Goal: Complete application form

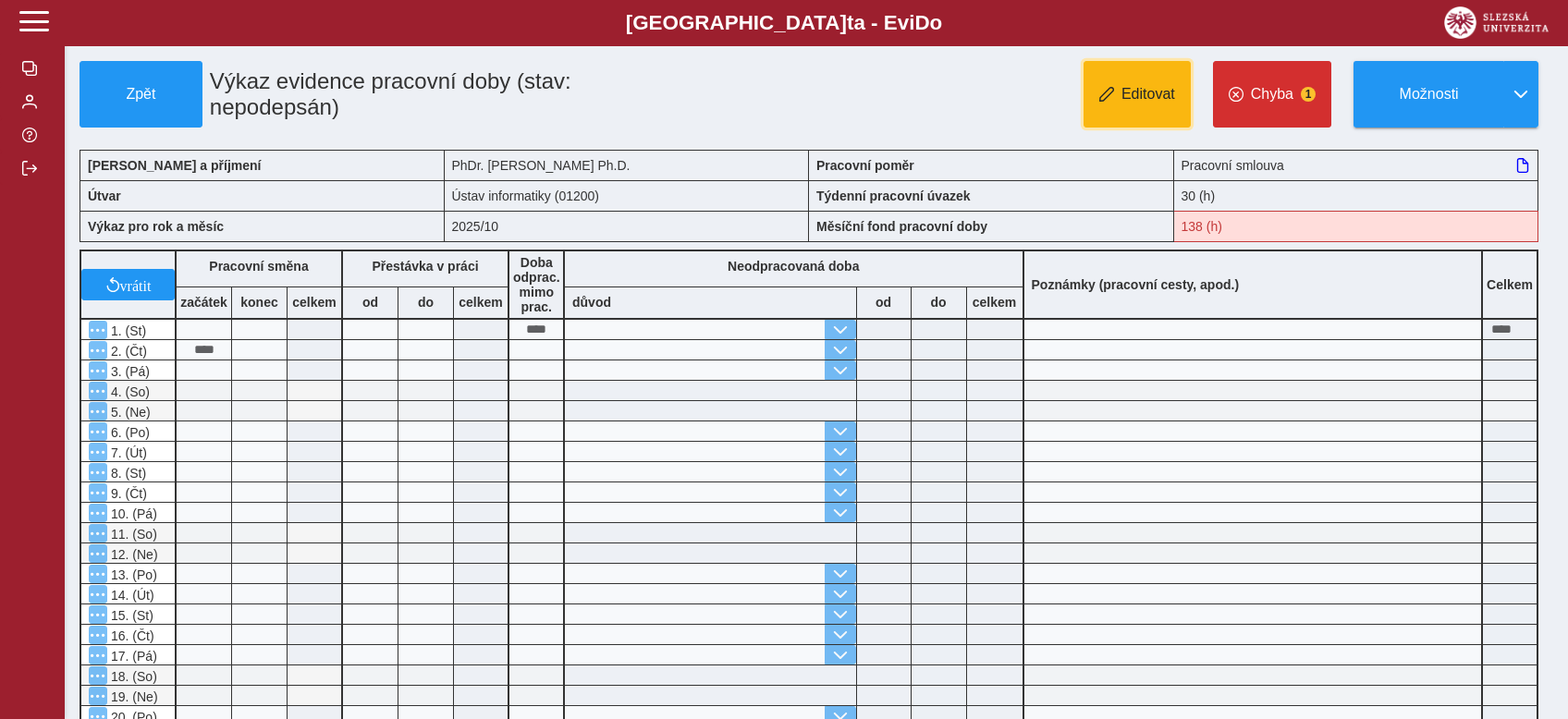
click at [1135, 92] on span "Editovat" at bounding box center [1148, 94] width 54 height 17
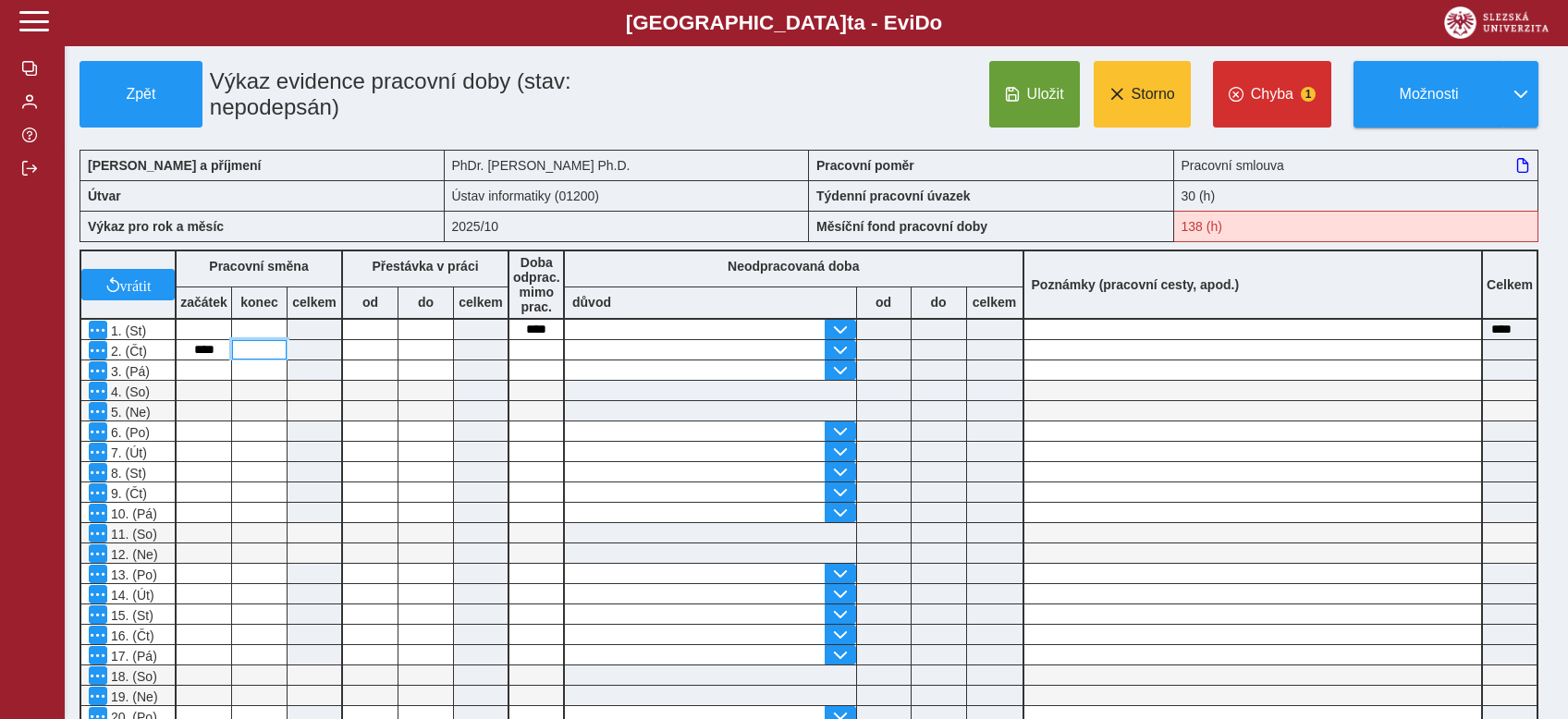
click at [247, 346] on input at bounding box center [259, 350] width 55 height 20
type input "*****"
click at [1040, 101] on span "Uložit" at bounding box center [1045, 94] width 37 height 17
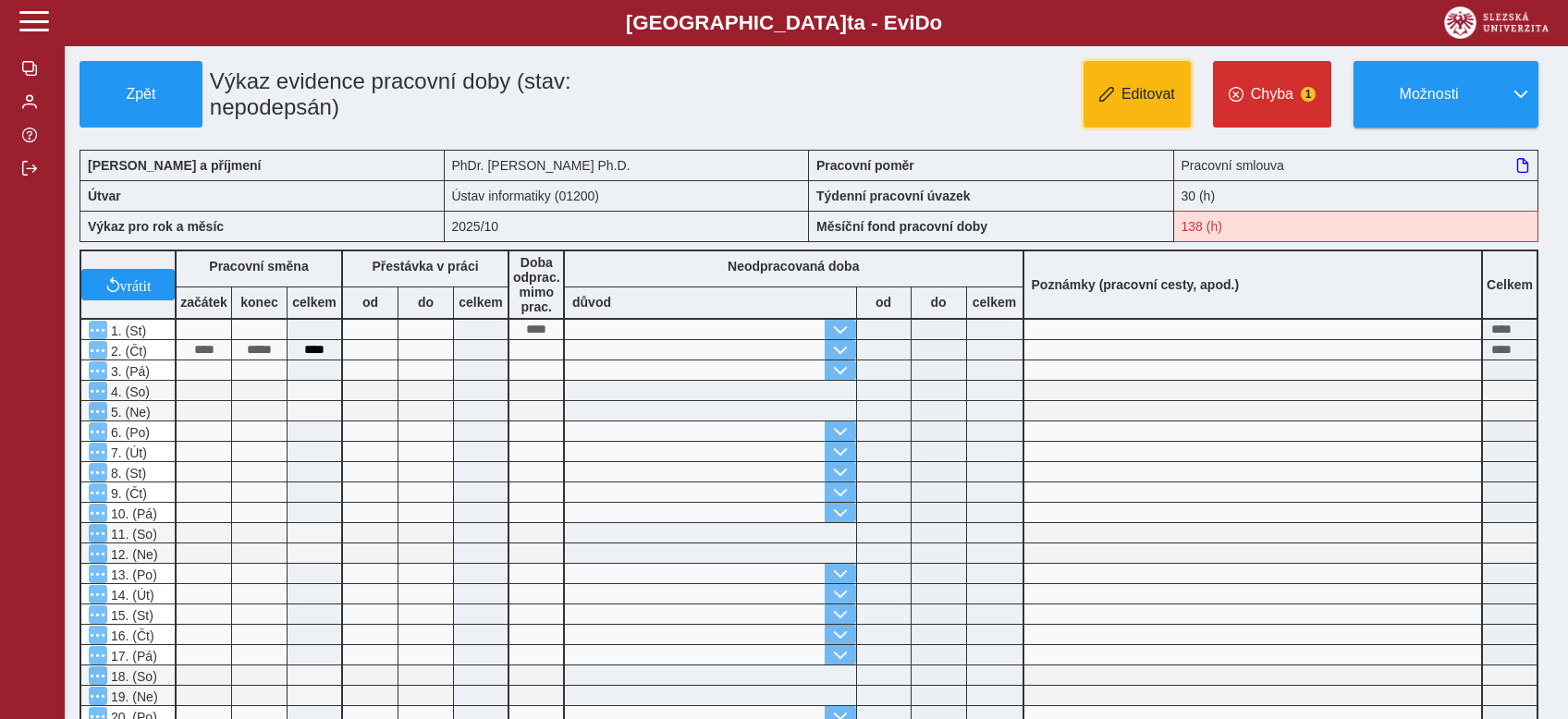
drag, startPoint x: 1160, startPoint y: 108, endPoint x: 1145, endPoint y: 109, distance: 15.0
click at [1161, 108] on button "Editovat" at bounding box center [1137, 94] width 107 height 67
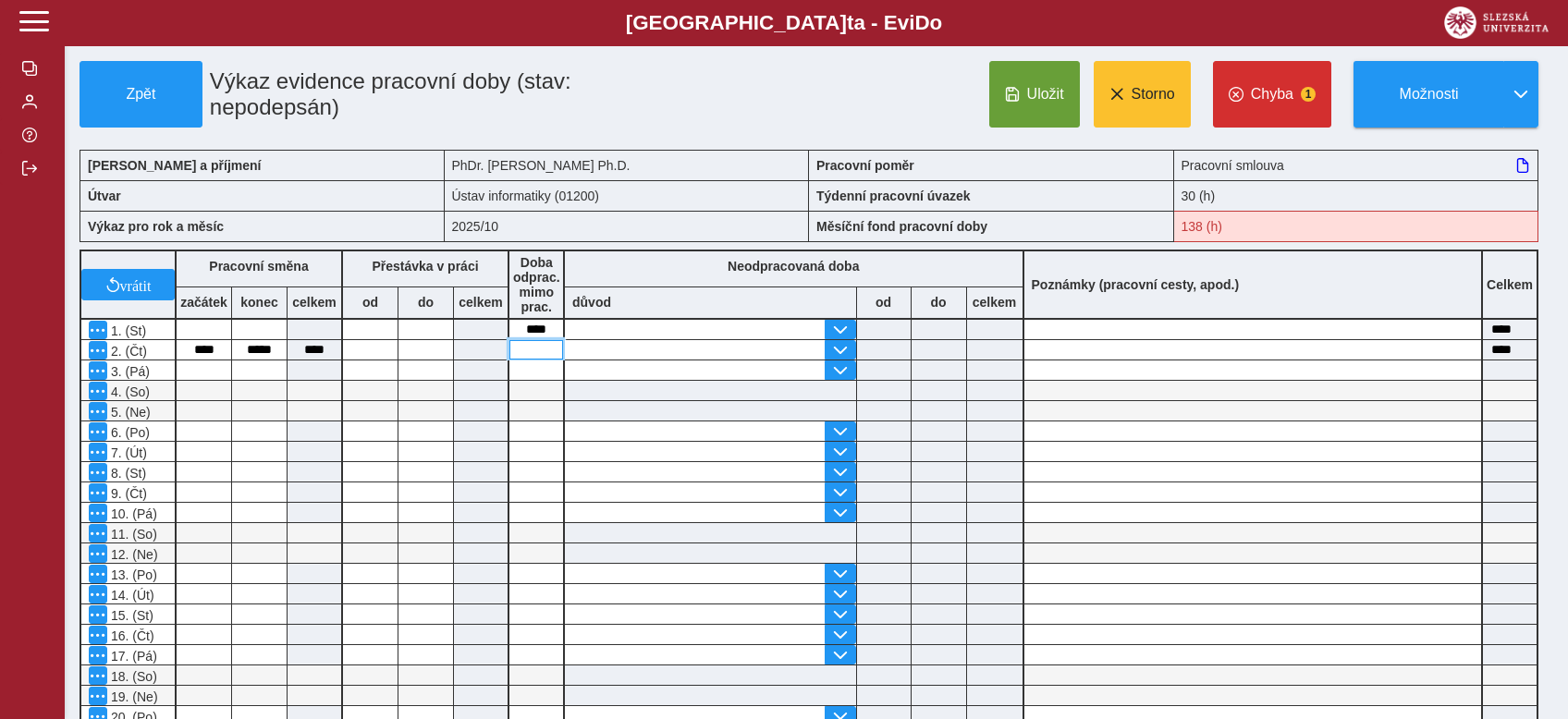
click at [543, 352] on input at bounding box center [536, 350] width 54 height 20
type input "****"
click at [1040, 92] on span "Uložit" at bounding box center [1045, 94] width 37 height 17
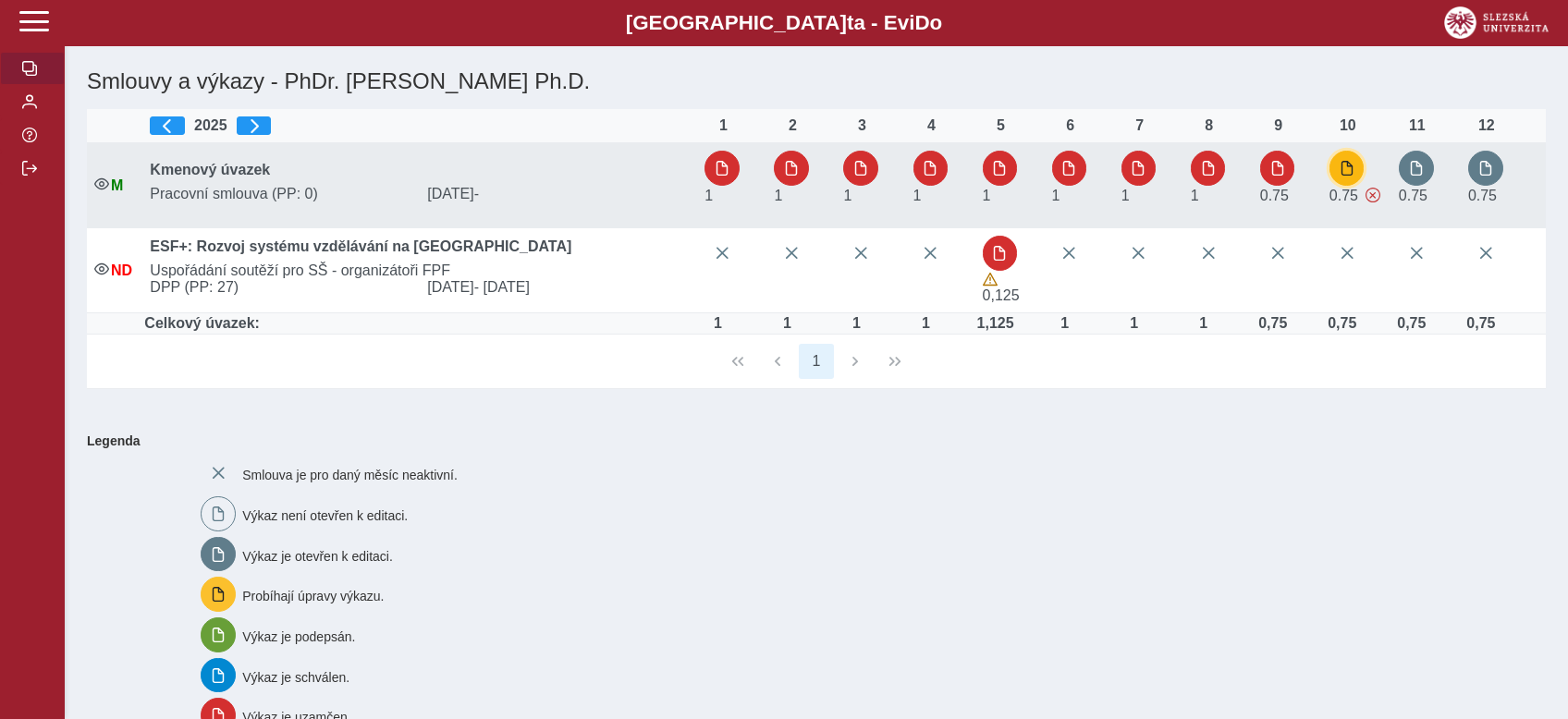
click at [1355, 170] on span "button" at bounding box center [1348, 169] width 15 height 15
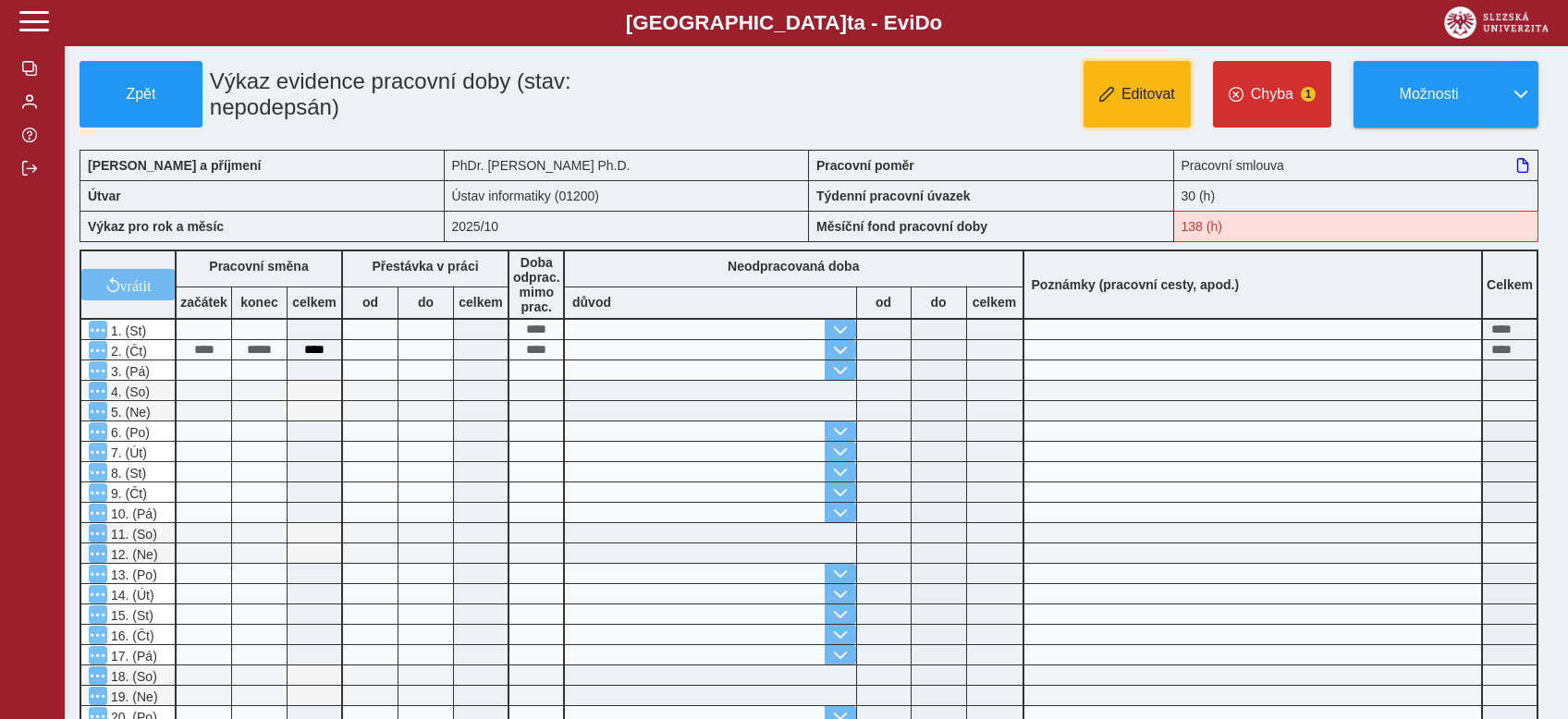
click at [1157, 110] on button "Editovat" at bounding box center [1137, 94] width 107 height 67
